Goal: Contribute content: Contribute content

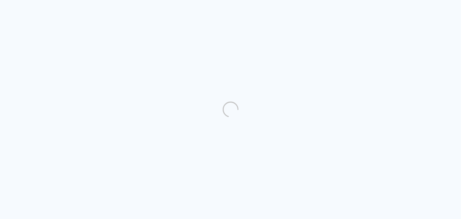
click at [128, 61] on quentale-directory at bounding box center [230, 109] width 461 height 219
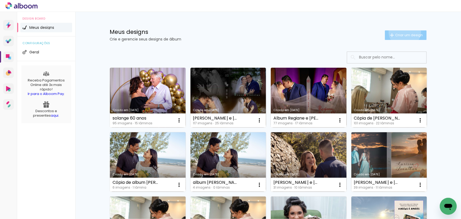
click at [402, 31] on paper-button "Criar um design" at bounding box center [406, 35] width 42 height 10
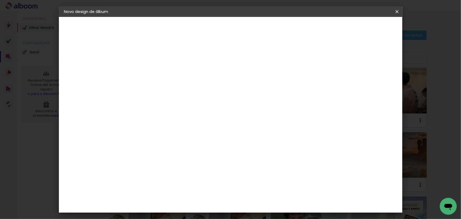
click at [150, 70] on input at bounding box center [150, 71] width 0 height 8
type input "album 80 anos"
type paper-input "album 80 anos"
click at [0, 0] on slot "Avançar" at bounding box center [0, 0] width 0 height 0
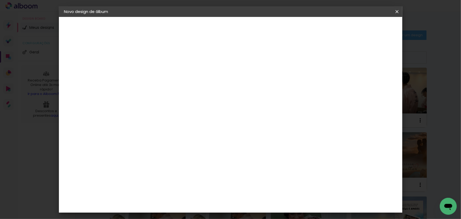
click at [154, 122] on div "Digipix Pro" at bounding box center [153, 126] width 13 height 8
click at [147, 143] on div "Evidence" at bounding box center [156, 145] width 19 height 4
click at [0, 0] on slot "Avançar" at bounding box center [0, 0] width 0 height 0
click at [171, 88] on input "text" at bounding box center [160, 92] width 21 height 8
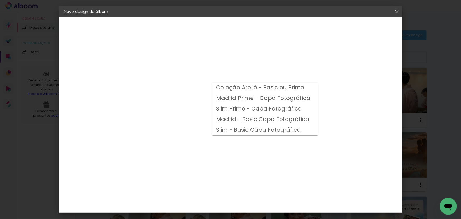
click at [0, 0] on slot "Slim - Basic Capa Fotográfica" at bounding box center [0, 0] width 0 height 0
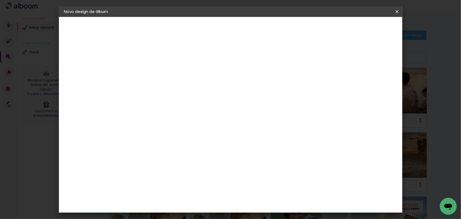
click at [221, 86] on iron-icon at bounding box center [218, 86] width 6 height 6
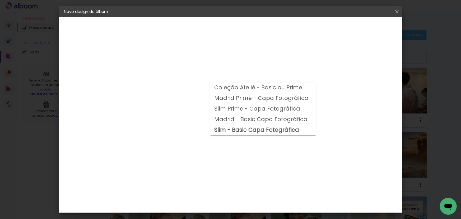
click at [310, 86] on paper-item "Coleção Ateliê - Basic ou Prime" at bounding box center [263, 87] width 106 height 11
type input "Coleção Ateliê - Basic ou Prime"
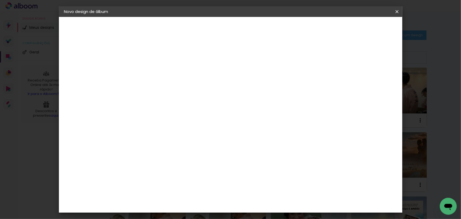
click at [0, 0] on slot "Voltar" at bounding box center [0, 0] width 0 height 0
click at [163, 185] on div "Fotolab Álbuns" at bounding box center [155, 189] width 16 height 8
click at [0, 0] on slot "Avançar" at bounding box center [0, 0] width 0 height 0
click at [0, 0] on slot "Voltar" at bounding box center [0, 0] width 0 height 0
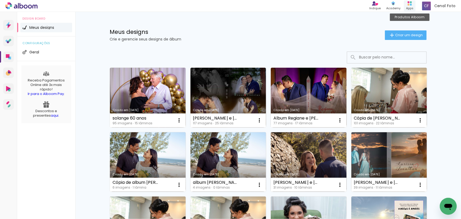
click at [410, 1] on div "Produtos Alboom Apps" at bounding box center [410, 6] width 12 height 11
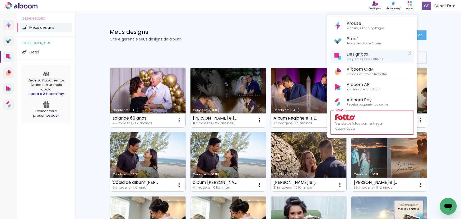
click at [352, 56] on span "Diagramação de álbuns" at bounding box center [364, 58] width 37 height 5
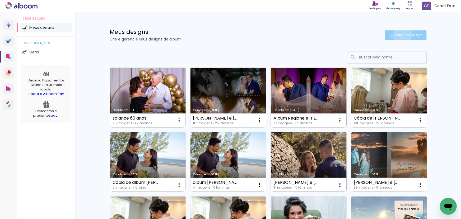
click at [399, 34] on span "Criar um design" at bounding box center [408, 34] width 27 height 3
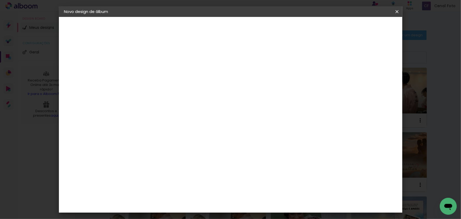
click at [150, 70] on input at bounding box center [150, 71] width 0 height 8
type input "a"
type input "80 anos"
type paper-input "80 anos"
click at [0, 0] on slot "Avançar" at bounding box center [0, 0] width 0 height 0
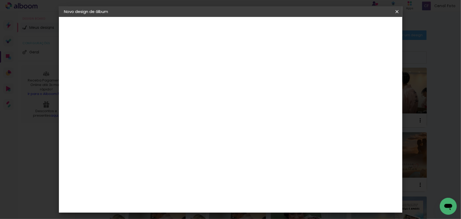
scroll to position [408, 0]
click at [151, 143] on div "Evidence" at bounding box center [156, 145] width 19 height 4
click at [0, 0] on slot "Avançar" at bounding box center [0, 0] width 0 height 0
click at [171, 88] on input "text" at bounding box center [160, 92] width 21 height 8
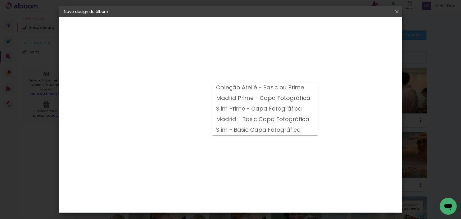
click at [0, 0] on slot "Slim - Basic Capa Fotográfica" at bounding box center [0, 0] width 0 height 0
type input "Slim - Basic Capa Fotográfica"
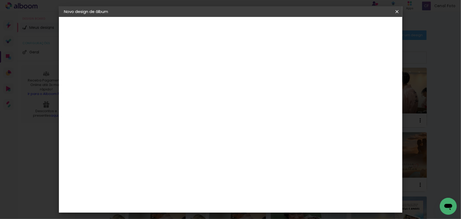
scroll to position [24, 0]
click at [206, 102] on span "15 × 20 cm" at bounding box center [196, 105] width 20 height 14
click at [0, 0] on slot "Avançar" at bounding box center [0, 0] width 0 height 0
click at [364, 27] on span "Iniciar design" at bounding box center [352, 28] width 24 height 4
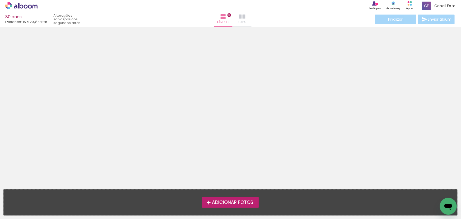
click at [239, 18] on iron-icon at bounding box center [242, 16] width 6 height 6
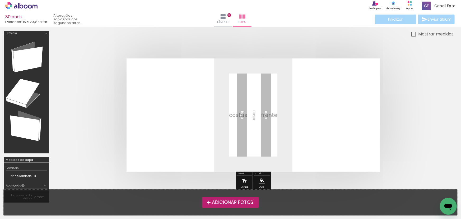
click at [225, 201] on span "Adicionar Fotos" at bounding box center [232, 202] width 41 height 5
click at [0, 0] on input "file" at bounding box center [0, 0] width 0 height 0
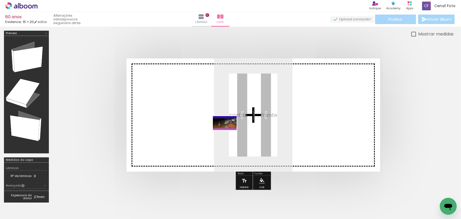
drag, startPoint x: 50, startPoint y: 203, endPoint x: 229, endPoint y: 132, distance: 192.7
click at [229, 132] on quentale-workspace at bounding box center [230, 109] width 461 height 219
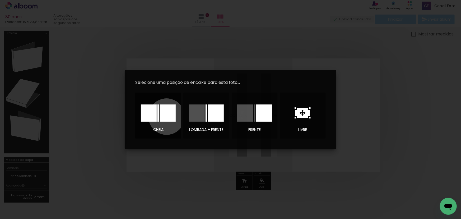
click at [167, 116] on div at bounding box center [168, 112] width 16 height 17
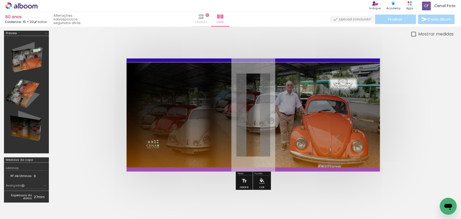
click at [204, 16] on iron-icon at bounding box center [201, 16] width 6 height 6
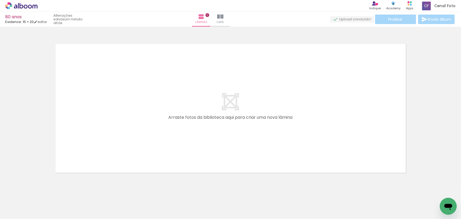
click at [16, 210] on span "Adicionar Fotos" at bounding box center [19, 212] width 16 height 6
click at [0, 0] on input "file" at bounding box center [0, 0] width 0 height 0
drag, startPoint x: 88, startPoint y: 203, endPoint x: 85, endPoint y: 202, distance: 3.0
click at [125, 98] on quentale-workspace at bounding box center [230, 109] width 461 height 219
click at [95, 122] on quentale-workspace at bounding box center [230, 109] width 461 height 219
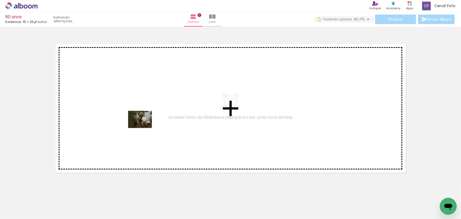
drag, startPoint x: 87, startPoint y: 202, endPoint x: 144, endPoint y: 126, distance: 94.8
click at [144, 126] on quentale-workspace at bounding box center [230, 109] width 461 height 219
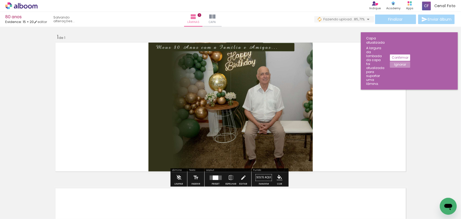
scroll to position [2, 0]
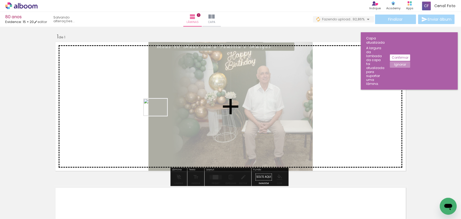
drag, startPoint x: 116, startPoint y: 200, endPoint x: 159, endPoint y: 114, distance: 96.3
click at [159, 114] on quentale-workspace at bounding box center [230, 109] width 461 height 219
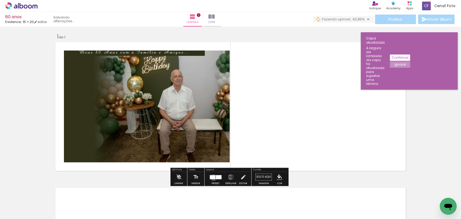
click at [212, 177] on div at bounding box center [213, 177] width 6 height 4
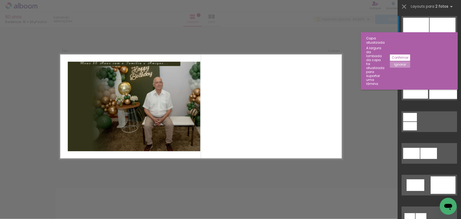
click at [430, 26] on div at bounding box center [442, 26] width 26 height 17
click at [131, 102] on quentale-photo at bounding box center [134, 105] width 132 height 89
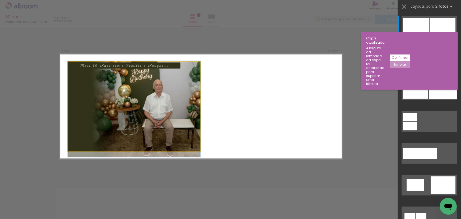
drag, startPoint x: 131, startPoint y: 102, endPoint x: 131, endPoint y: 105, distance: 3.7
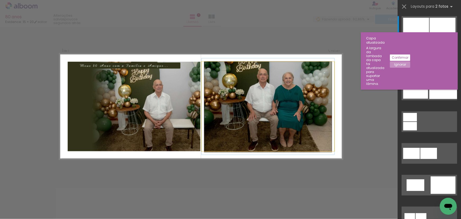
click at [253, 95] on quentale-photo at bounding box center [267, 105] width 132 height 89
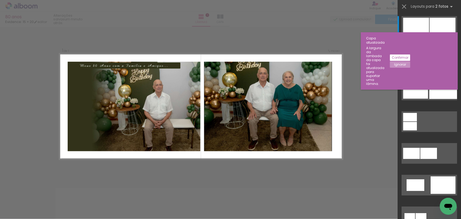
click at [353, 96] on div "Confirmar Cancelar" at bounding box center [230, 177] width 461 height 304
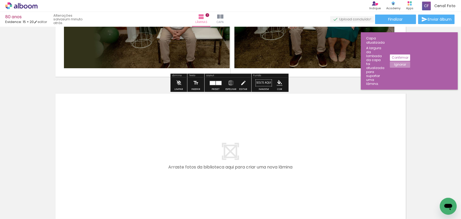
scroll to position [152, 0]
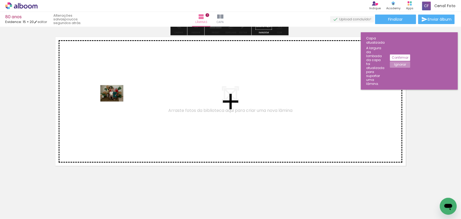
drag, startPoint x: 140, startPoint y: 202, endPoint x: 116, endPoint y: 100, distance: 104.4
click at [116, 100] on quentale-workspace at bounding box center [230, 109] width 461 height 219
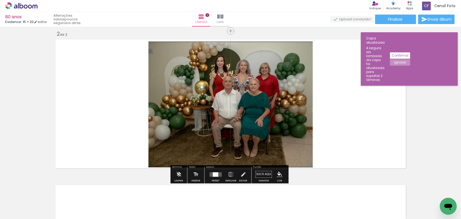
scroll to position [147, 0]
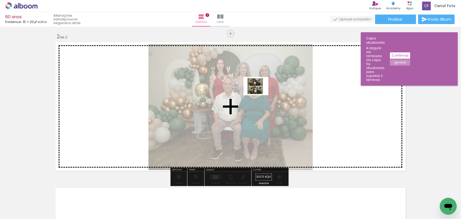
drag, startPoint x: 171, startPoint y: 203, endPoint x: 260, endPoint y: 93, distance: 141.7
click at [260, 93] on quentale-workspace at bounding box center [230, 109] width 461 height 219
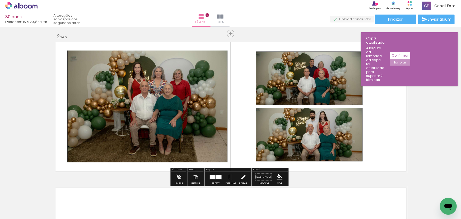
click at [213, 178] on div at bounding box center [213, 177] width 6 height 4
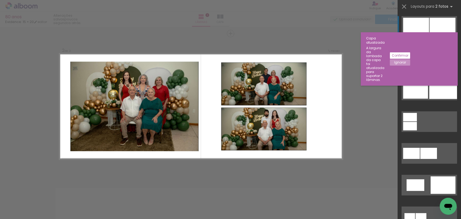
click at [421, 23] on div at bounding box center [416, 26] width 26 height 17
click at [0, 0] on slot "Confirmar" at bounding box center [0, 0] width 0 height 0
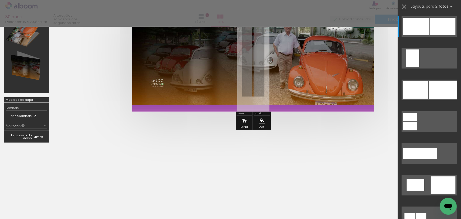
click at [294, 138] on quentale-cover-editor at bounding box center [253, 59] width 400 height 176
click at [404, 7] on iron-icon at bounding box center [403, 6] width 7 height 7
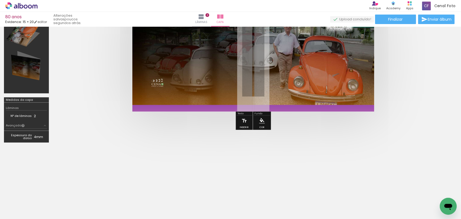
scroll to position [0, 0]
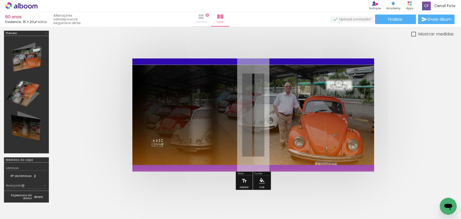
click at [204, 15] on iron-icon at bounding box center [201, 16] width 6 height 6
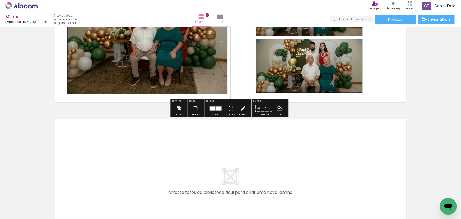
scroll to position [298, 0]
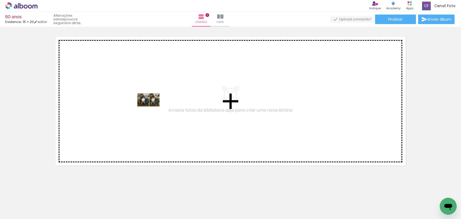
drag, startPoint x: 201, startPoint y: 201, endPoint x: 152, endPoint y: 107, distance: 105.9
click at [152, 107] on quentale-workspace at bounding box center [230, 109] width 461 height 219
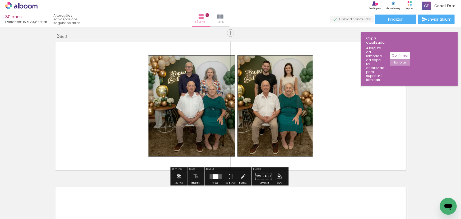
scroll to position [293, 0]
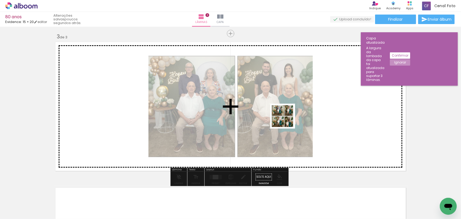
drag, startPoint x: 234, startPoint y: 203, endPoint x: 288, endPoint y: 117, distance: 100.8
click at [288, 117] on quentale-workspace at bounding box center [230, 109] width 461 height 219
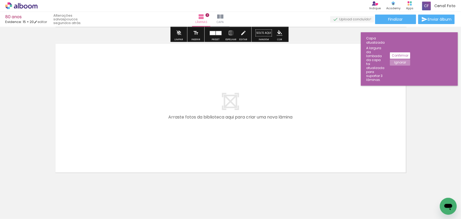
scroll to position [443, 0]
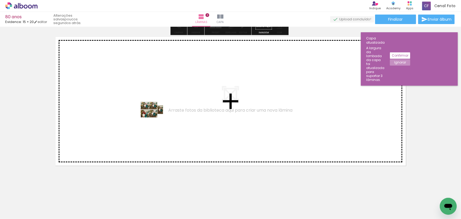
drag, startPoint x: 238, startPoint y: 183, endPoint x: 155, endPoint y: 117, distance: 106.1
click at [155, 117] on quentale-workspace at bounding box center [230, 109] width 461 height 219
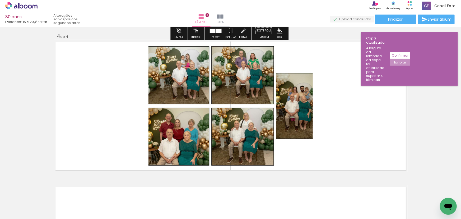
scroll to position [438, 0]
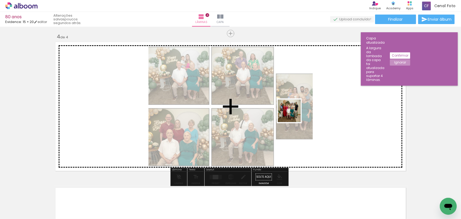
drag, startPoint x: 294, startPoint y: 203, endPoint x: 294, endPoint y: 103, distance: 100.3
click at [294, 103] on quentale-workspace at bounding box center [230, 109] width 461 height 219
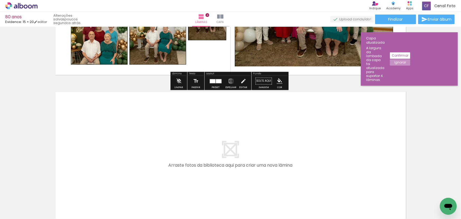
scroll to position [558, 0]
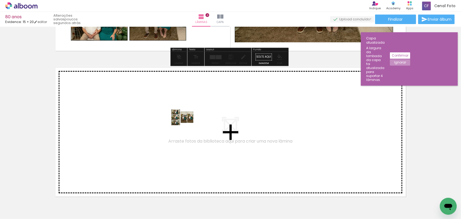
drag, startPoint x: 266, startPoint y: 165, endPoint x: 186, endPoint y: 124, distance: 90.1
click at [186, 124] on quentale-workspace at bounding box center [230, 109] width 461 height 219
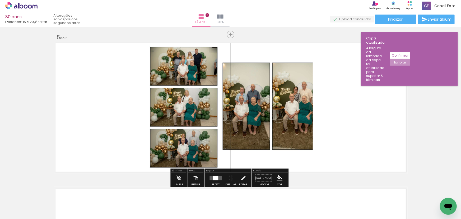
scroll to position [583, 0]
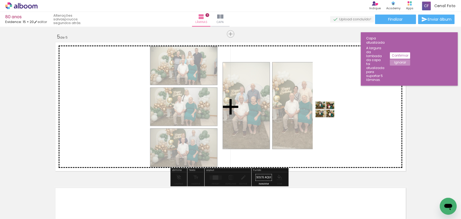
drag, startPoint x: 343, startPoint y: 195, endPoint x: 329, endPoint y: 116, distance: 79.7
click at [329, 116] on quentale-workspace at bounding box center [230, 109] width 461 height 219
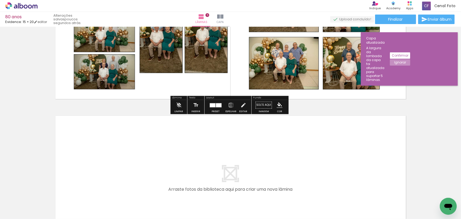
scroll to position [703, 0]
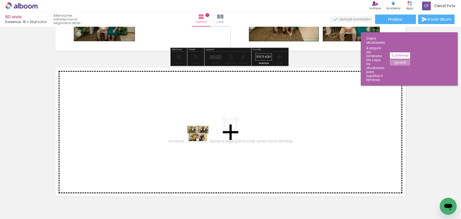
drag, startPoint x: 377, startPoint y: 202, endPoint x: 201, endPoint y: 140, distance: 186.6
click at [201, 140] on quentale-workspace at bounding box center [230, 109] width 461 height 219
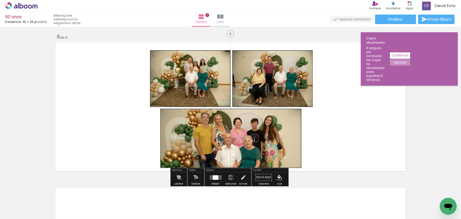
scroll to position [729, 0]
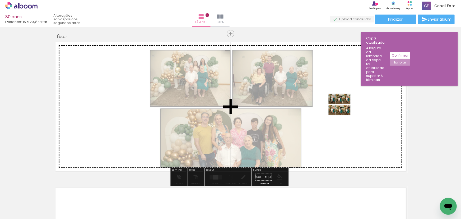
drag, startPoint x: 407, startPoint y: 201, endPoint x: 341, endPoint y: 104, distance: 117.3
click at [341, 104] on quentale-workspace at bounding box center [230, 109] width 461 height 219
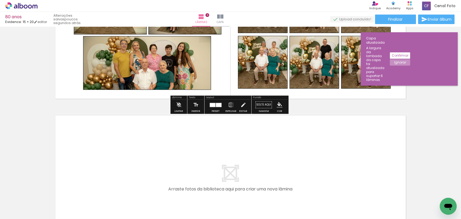
scroll to position [873, 0]
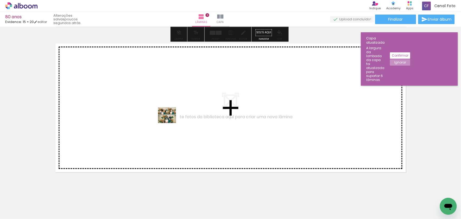
drag, startPoint x: 351, startPoint y: 170, endPoint x: 171, endPoint y: 122, distance: 186.4
click at [171, 122] on quentale-workspace at bounding box center [230, 109] width 461 height 219
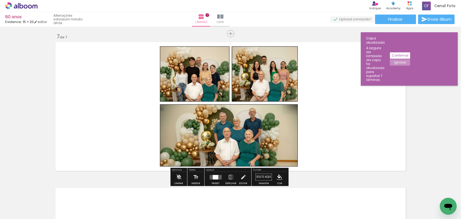
scroll to position [922, 0]
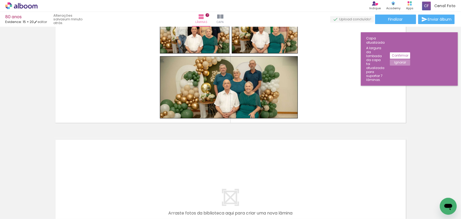
click at [18, 211] on span "Adicionar Fotos" at bounding box center [19, 212] width 16 height 6
click at [0, 0] on input "file" at bounding box center [0, 0] width 0 height 0
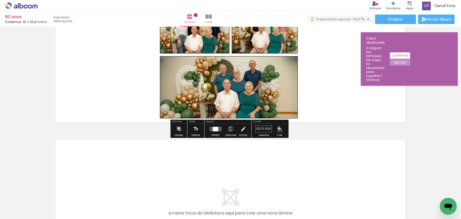
scroll to position [898, 0]
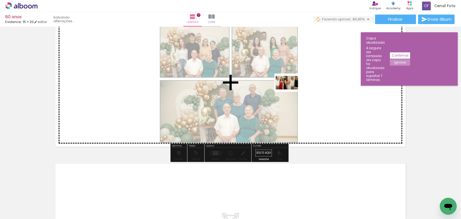
drag, startPoint x: 268, startPoint y: 202, endPoint x: 291, endPoint y: 90, distance: 115.0
click at [291, 90] on quentale-workspace at bounding box center [230, 109] width 461 height 219
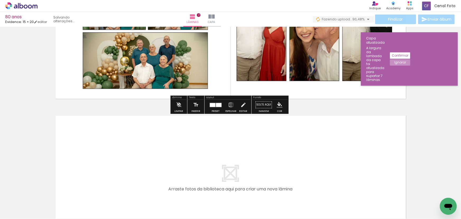
scroll to position [994, 0]
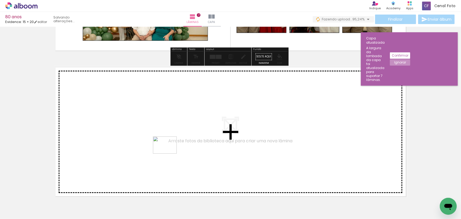
drag, startPoint x: 268, startPoint y: 190, endPoint x: 169, endPoint y: 152, distance: 106.6
click at [169, 152] on quentale-workspace at bounding box center [230, 109] width 461 height 219
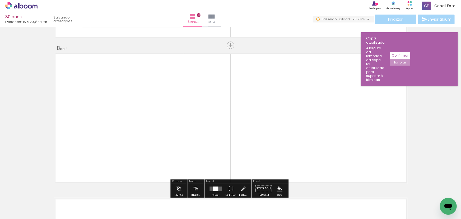
scroll to position [1020, 0]
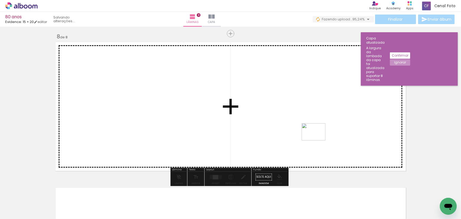
drag, startPoint x: 321, startPoint y: 204, endPoint x: 317, endPoint y: 139, distance: 65.1
click at [317, 139] on quentale-workspace at bounding box center [230, 109] width 461 height 219
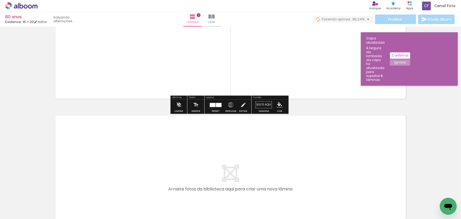
scroll to position [1116, 0]
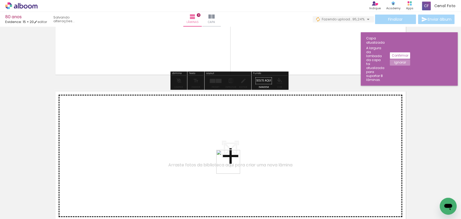
drag, startPoint x: 317, startPoint y: 191, endPoint x: 134, endPoint y: 149, distance: 187.4
click at [134, 149] on quentale-workspace at bounding box center [230, 109] width 461 height 219
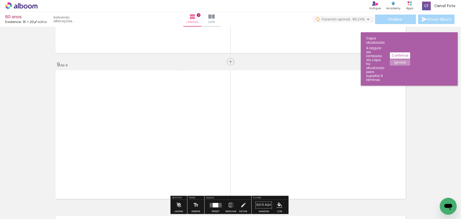
scroll to position [1165, 0]
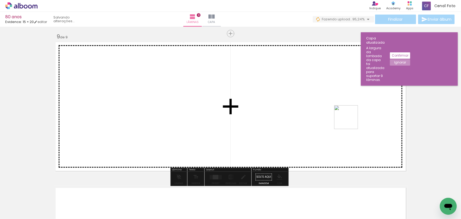
drag, startPoint x: 377, startPoint y: 198, endPoint x: 347, endPoint y: 105, distance: 97.9
click at [347, 105] on quentale-workspace at bounding box center [230, 109] width 461 height 219
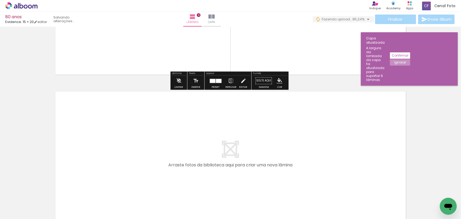
scroll to position [1285, 0]
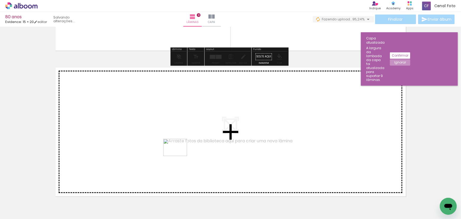
drag, startPoint x: 362, startPoint y: 184, endPoint x: 179, endPoint y: 154, distance: 185.8
click at [179, 154] on quentale-workspace at bounding box center [230, 109] width 461 height 219
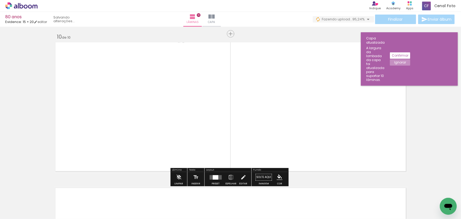
scroll to position [1311, 0]
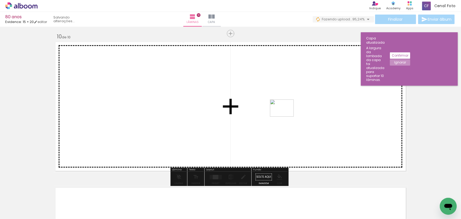
drag, startPoint x: 418, startPoint y: 188, endPoint x: 286, endPoint y: 115, distance: 151.0
click at [286, 115] on quentale-workspace at bounding box center [230, 109] width 461 height 219
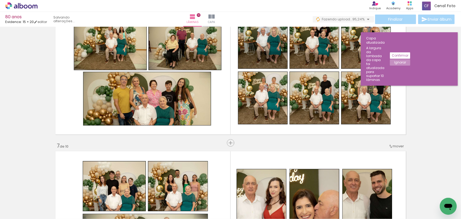
scroll to position [597, 0]
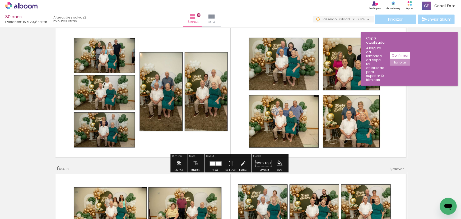
click at [410, 52] on paper-button "Confirmar" at bounding box center [400, 55] width 20 height 6
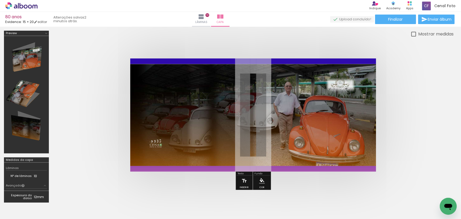
scroll to position [60, 0]
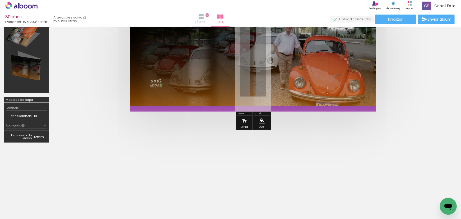
click at [204, 18] on iron-icon at bounding box center [201, 16] width 6 height 6
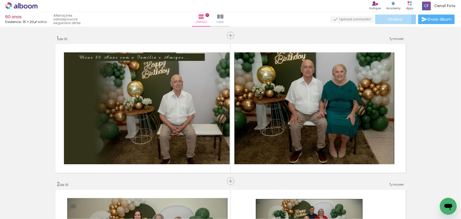
click at [390, 17] on span "Finalizar" at bounding box center [395, 19] width 15 height 4
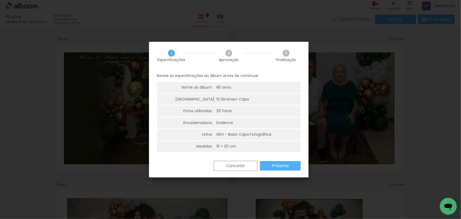
click at [0, 0] on slot "Próximo" at bounding box center [0, 0] width 0 height 0
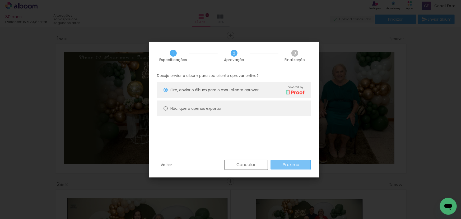
click at [0, 0] on slot "Próximo" at bounding box center [0, 0] width 0 height 0
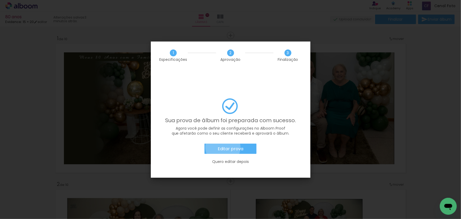
click at [0, 0] on slot "Editar prova" at bounding box center [0, 0] width 0 height 0
